Goal: Find specific page/section: Find specific page/section

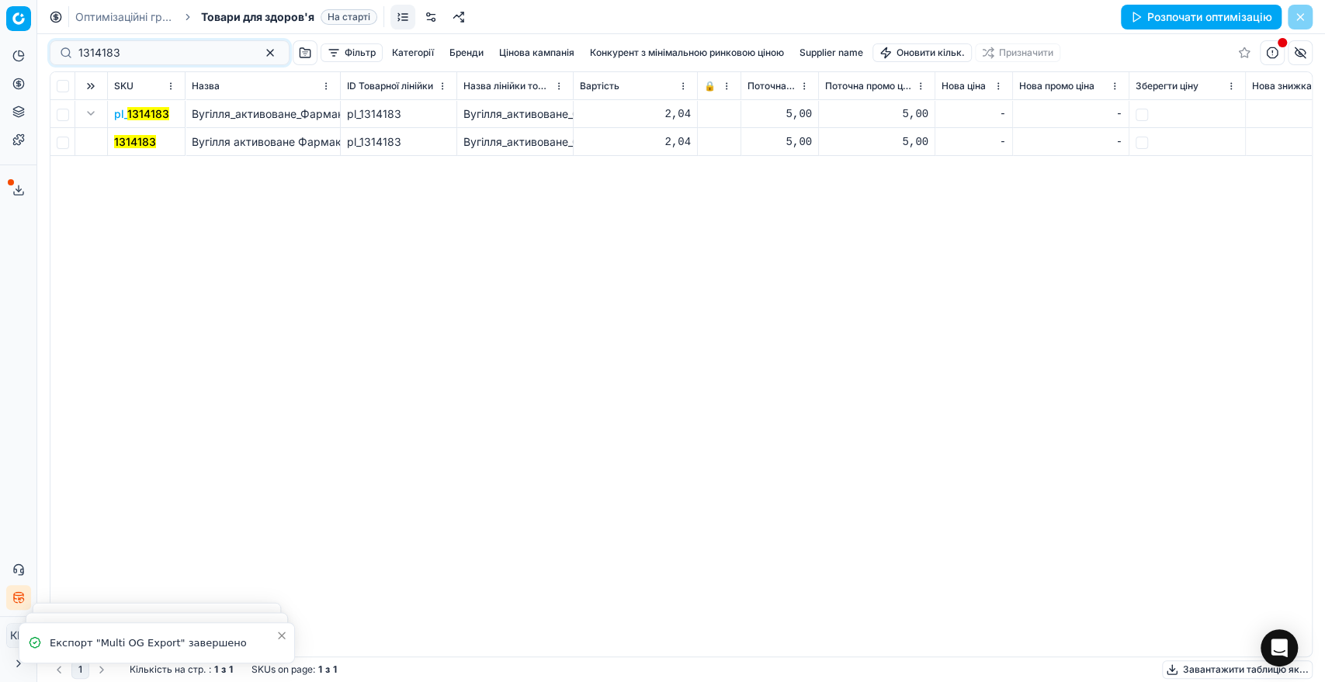
click at [24, 48] on div "Pricing platform Аналітика Цінова оптимізація Асортимент продукції Шаблони Серв…" at bounding box center [662, 341] width 1325 height 682
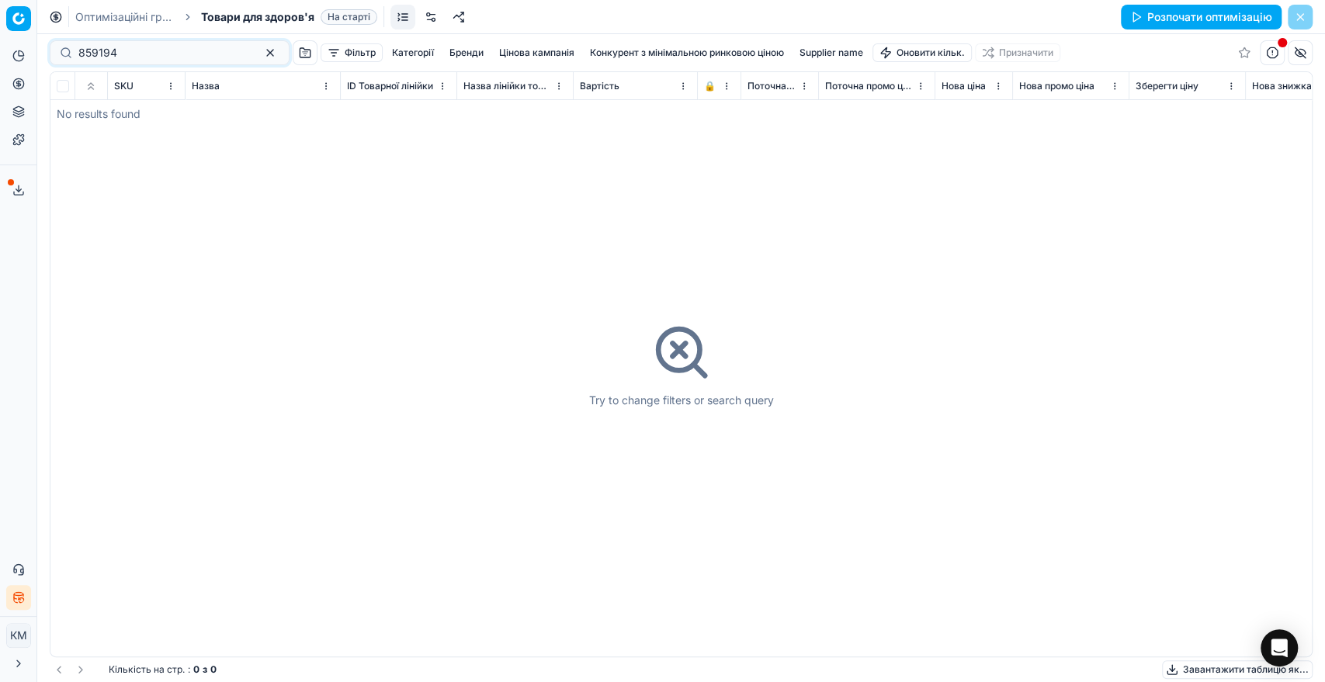
type input "859194"
click at [21, 118] on button "Асортимент продукції" at bounding box center [18, 111] width 25 height 25
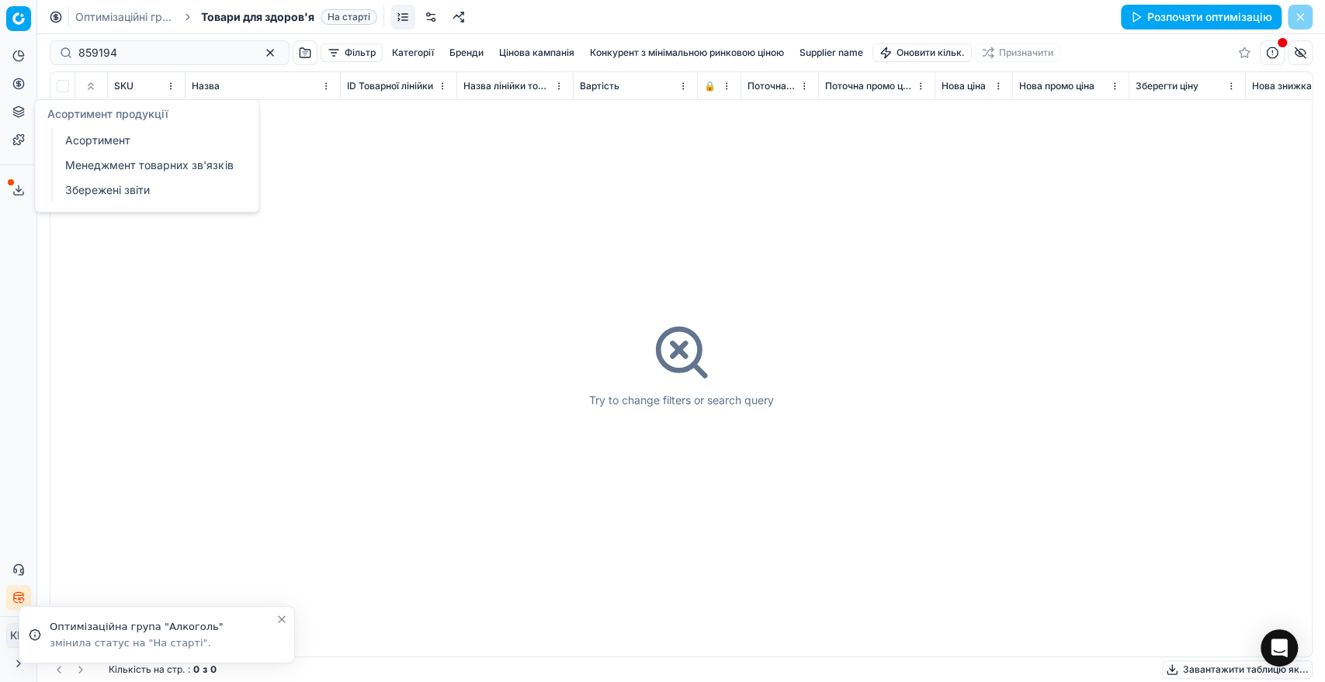
click at [107, 140] on link "Асортимент" at bounding box center [149, 141] width 181 height 22
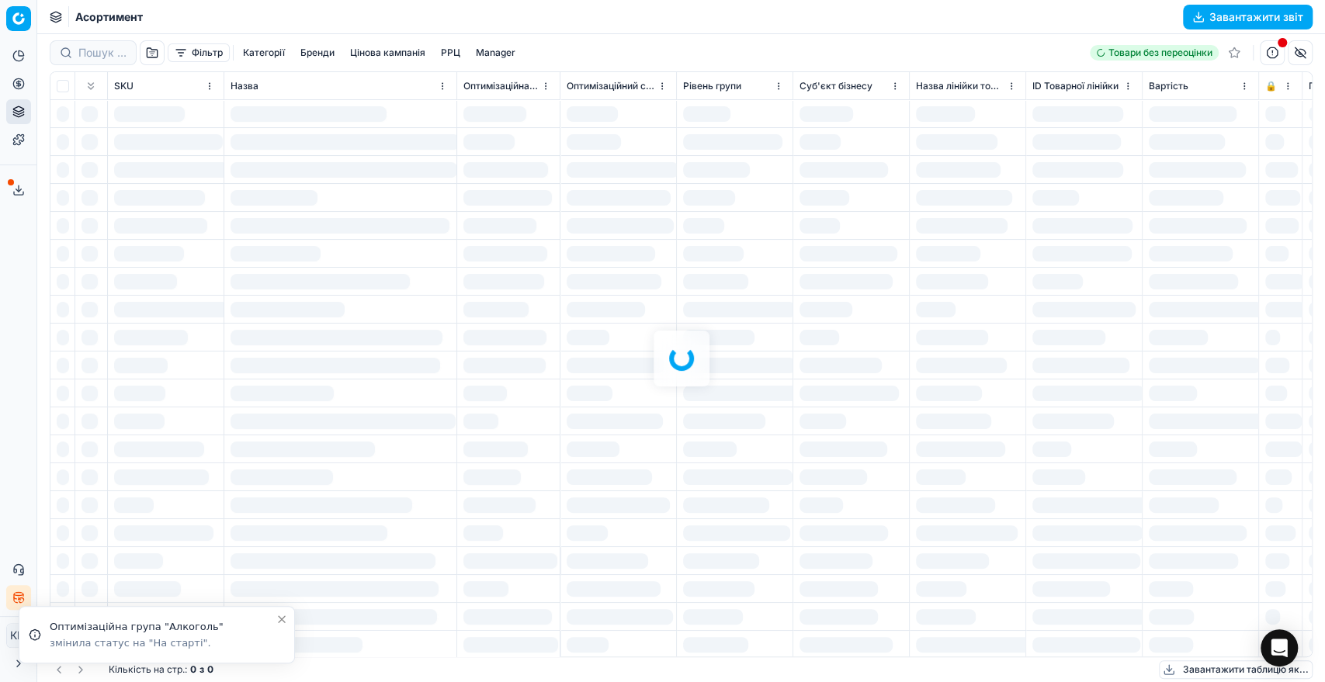
click at [88, 50] on div at bounding box center [680, 358] width 1287 height 648
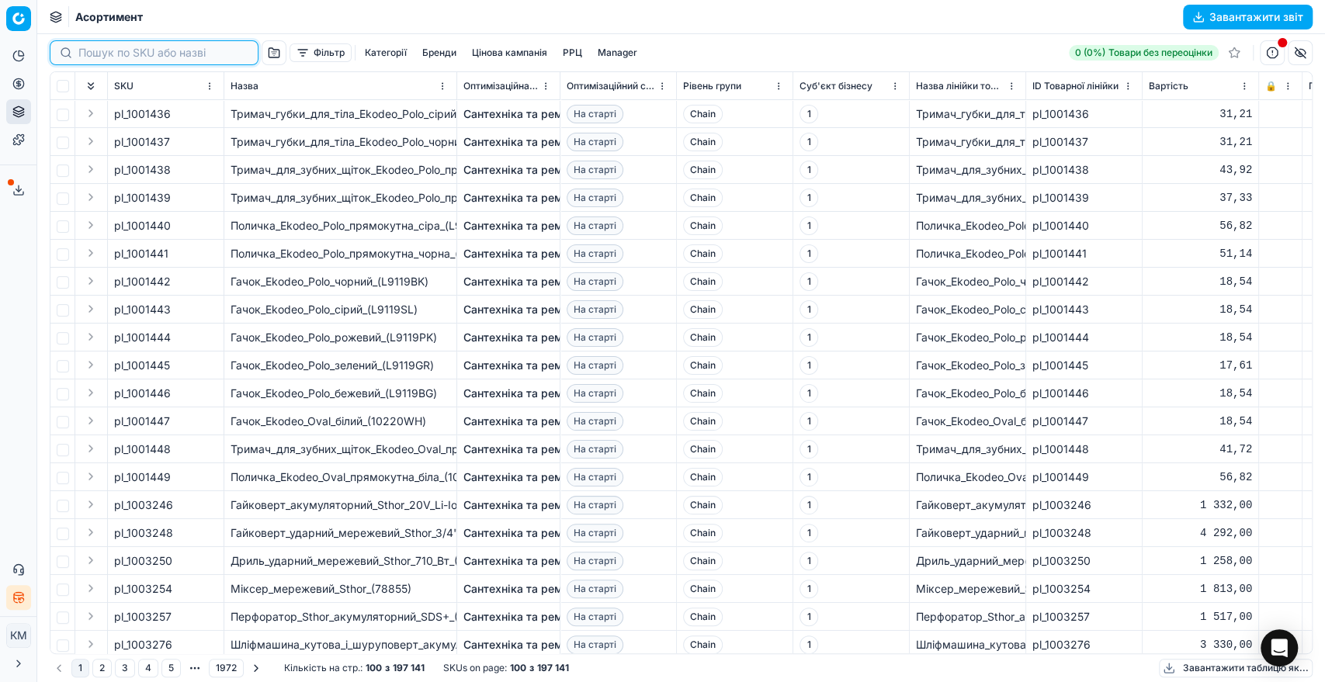
click at [88, 50] on input at bounding box center [163, 53] width 170 height 16
paste input "859194"
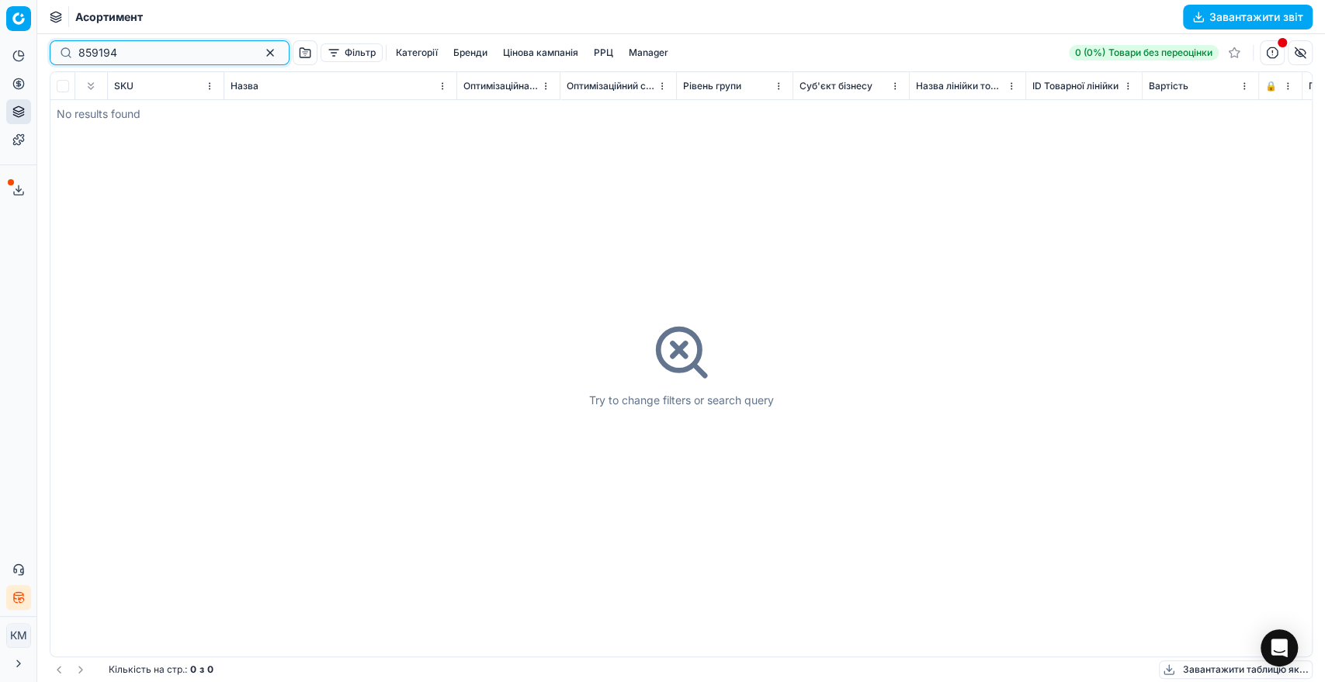
type input "859194"
click at [76, 48] on div "859194" at bounding box center [170, 52] width 240 height 25
drag, startPoint x: 80, startPoint y: 50, endPoint x: 61, endPoint y: 53, distance: 18.8
click at [61, 52] on div "859194" at bounding box center [170, 52] width 240 height 25
